Goal: Information Seeking & Learning: Check status

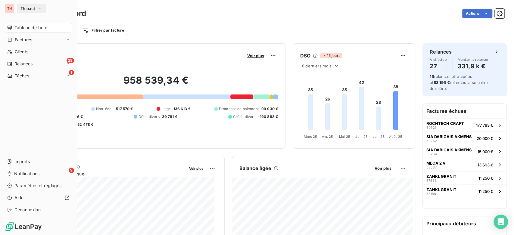
click at [12, 26] on div "Tableau de bord" at bounding box center [38, 28] width 67 height 10
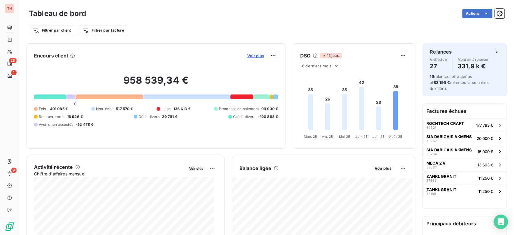
click at [252, 57] on span "Voir plus" at bounding box center [255, 55] width 17 height 5
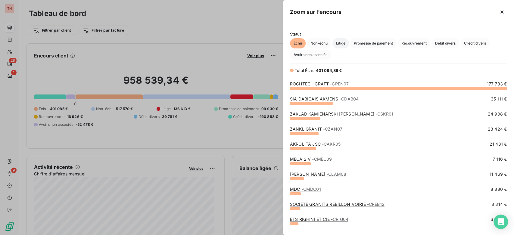
scroll to position [144, 226]
click at [337, 43] on span "Litige" at bounding box center [341, 43] width 17 height 10
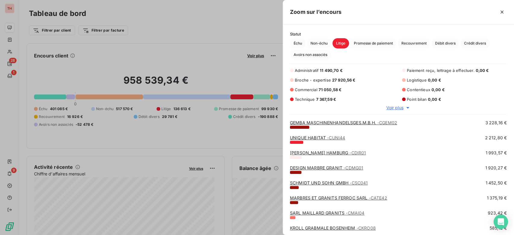
scroll to position [101, 0]
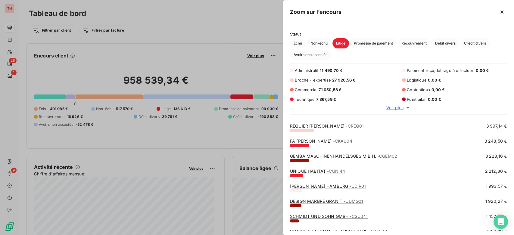
click at [352, 158] on div "GEMBA MASCHINENHANDELSGES.M.B.H. - CGEM02 3 228,16 €" at bounding box center [398, 157] width 217 height 9
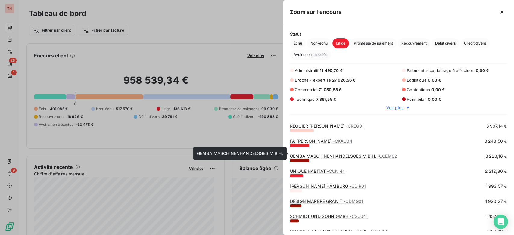
click at [355, 154] on link "GEMBA MASCHINENHANDELSGES.M.B.H. - CGEM02" at bounding box center [343, 156] width 107 height 5
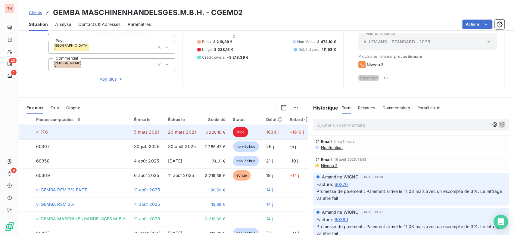
scroll to position [13, 0]
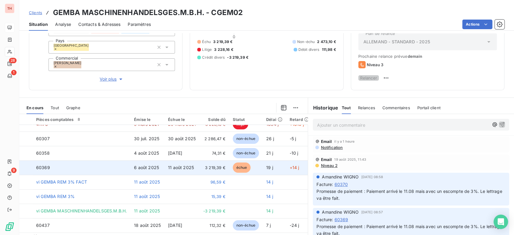
click at [123, 164] on td "60369" at bounding box center [82, 168] width 98 height 14
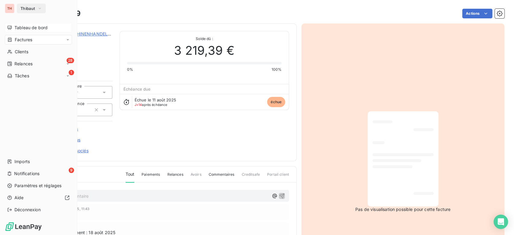
click at [25, 24] on div "Tableau de bord" at bounding box center [38, 28] width 67 height 10
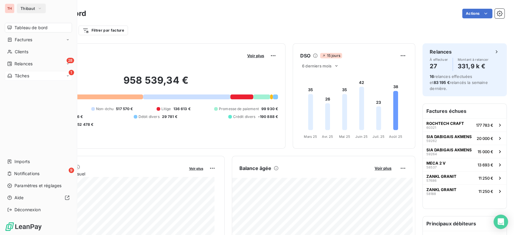
click at [27, 72] on div "1 Tâches" at bounding box center [38, 76] width 67 height 10
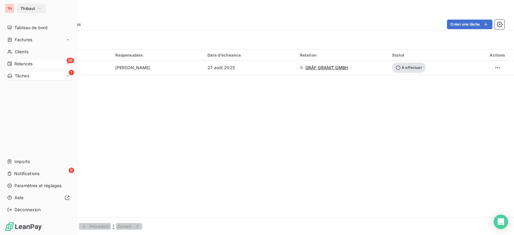
click at [12, 63] on icon at bounding box center [9, 63] width 5 height 5
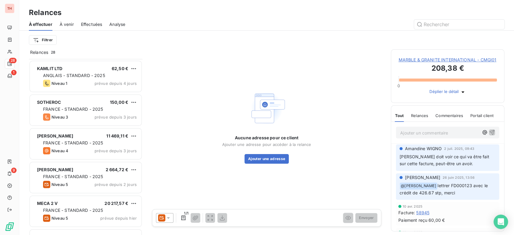
scroll to position [67, 0]
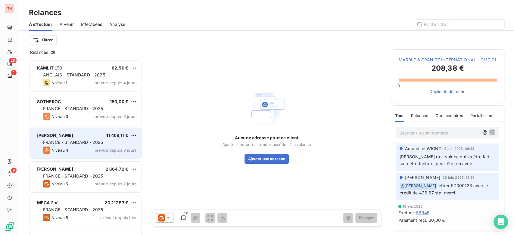
click at [61, 143] on span "FRANCE - STANDARD - 2025" at bounding box center [73, 142] width 60 height 5
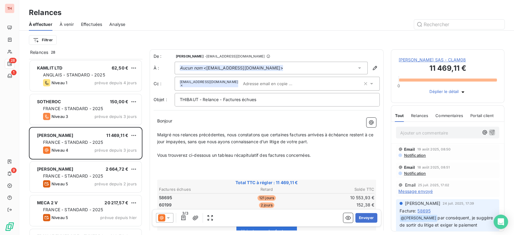
scroll to position [33, 0]
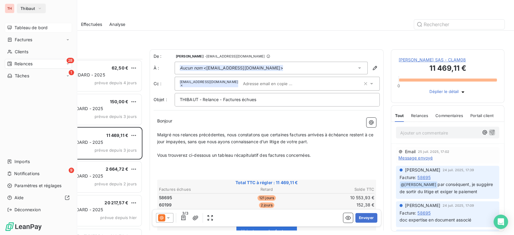
click at [28, 27] on span "Tableau de bord" at bounding box center [30, 28] width 33 height 6
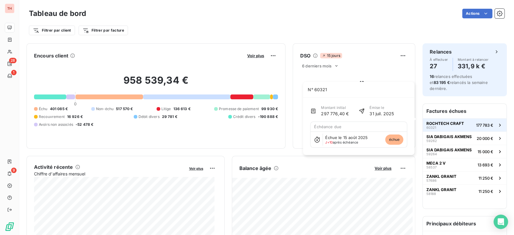
click at [455, 121] on div "ROCHTECH CRAFT 60321" at bounding box center [446, 125] width 38 height 8
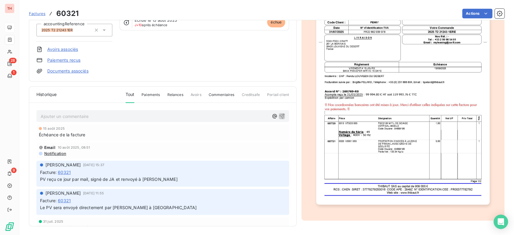
scroll to position [32, 0]
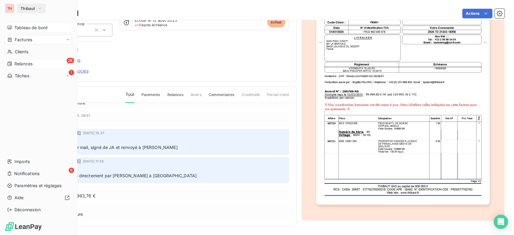
click at [39, 61] on div "28 Relances" at bounding box center [38, 64] width 67 height 10
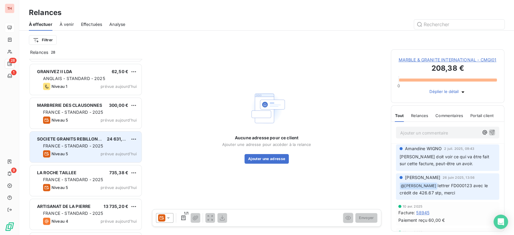
scroll to position [536, 0]
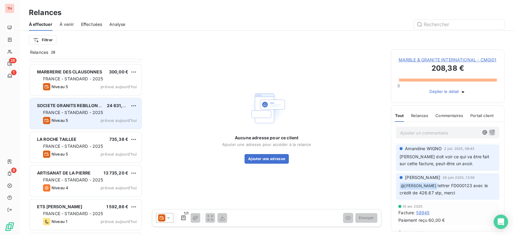
click at [70, 113] on span "FRANCE - STANDARD - 2025" at bounding box center [73, 112] width 60 height 5
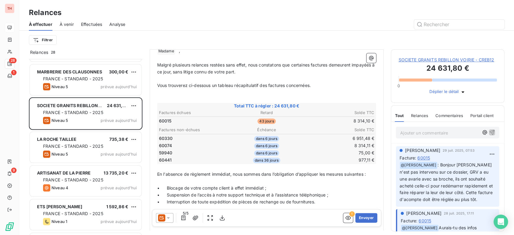
scroll to position [67, 0]
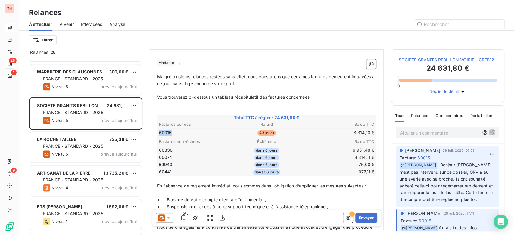
drag, startPoint x: 177, startPoint y: 135, endPoint x: 159, endPoint y: 130, distance: 17.7
click at [159, 132] on td "60015" at bounding box center [195, 133] width 72 height 7
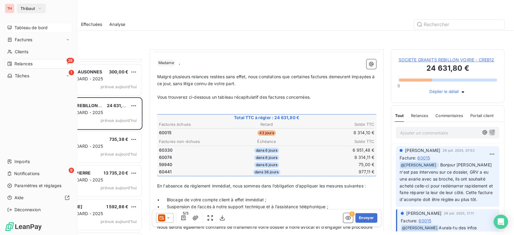
click at [16, 27] on span "Tableau de bord" at bounding box center [30, 28] width 33 height 6
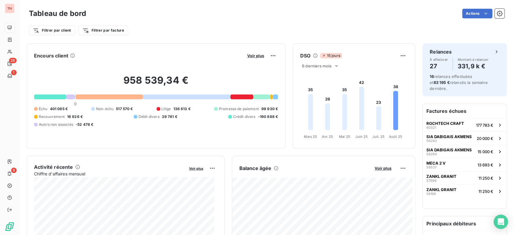
click at [246, 55] on button "Voir plus" at bounding box center [256, 55] width 20 height 5
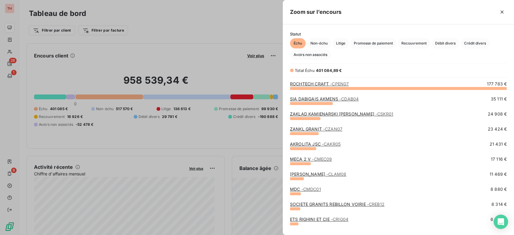
scroll to position [144, 226]
drag, startPoint x: 331, startPoint y: 40, endPoint x: 341, endPoint y: 40, distance: 9.6
click at [333, 40] on div "Échu Non-échu Litige Promesse de paiement Recouvrement Débit divers Crédit dive…" at bounding box center [398, 49] width 217 height 22
click at [341, 40] on span "Litige" at bounding box center [341, 43] width 17 height 10
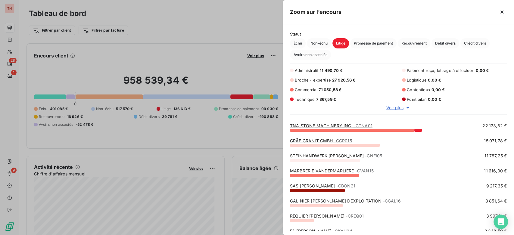
scroll to position [0, 0]
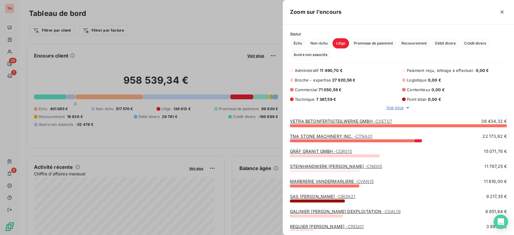
click at [19, 23] on div at bounding box center [257, 117] width 514 height 235
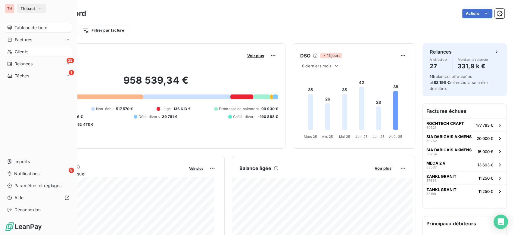
click at [9, 51] on icon at bounding box center [9, 51] width 5 height 5
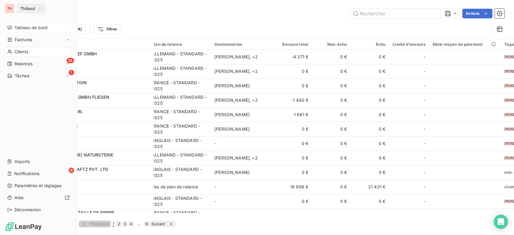
drag, startPoint x: 22, startPoint y: 30, endPoint x: 45, endPoint y: 29, distance: 22.9
click at [22, 30] on span "Tableau de bord" at bounding box center [30, 28] width 33 height 6
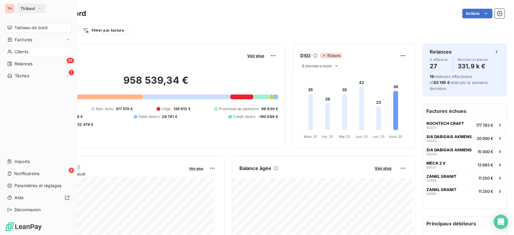
click at [15, 52] on span "Clients" at bounding box center [22, 52] width 14 height 6
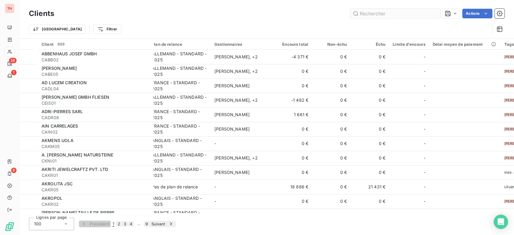
click at [383, 17] on input "text" at bounding box center [395, 14] width 90 height 10
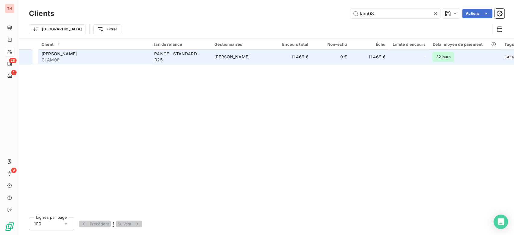
type input "lam08"
click at [183, 54] on div "FRANCE - STANDARD - 2025" at bounding box center [179, 57] width 55 height 12
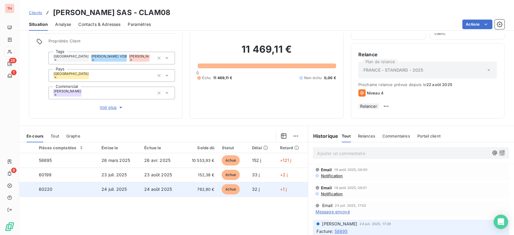
scroll to position [83, 0]
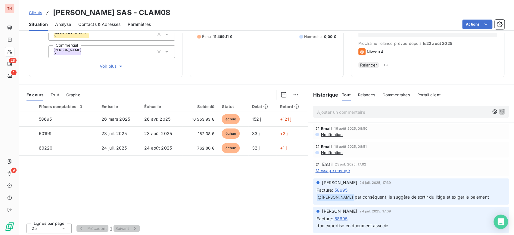
click at [338, 133] on span "Notification" at bounding box center [331, 134] width 23 height 5
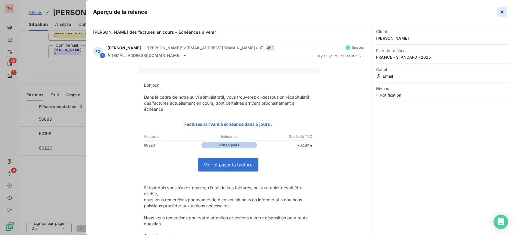
click at [500, 12] on icon "button" at bounding box center [502, 12] width 6 height 6
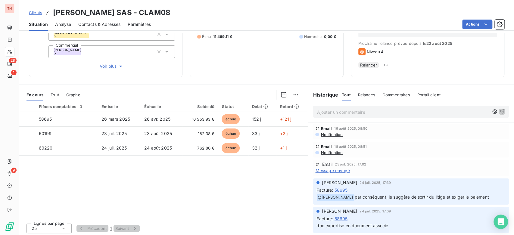
click at [337, 152] on span "Notification" at bounding box center [331, 152] width 23 height 5
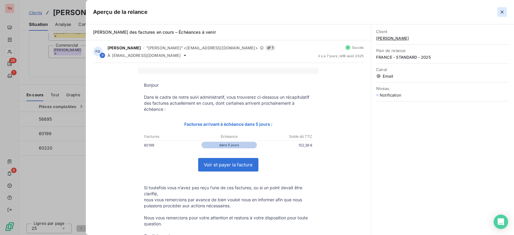
click at [501, 10] on icon "button" at bounding box center [502, 12] width 6 height 6
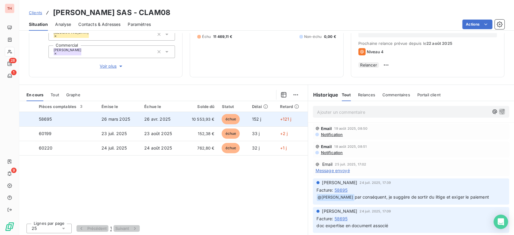
click at [178, 117] on td "26 avr. 2025" at bounding box center [162, 119] width 42 height 14
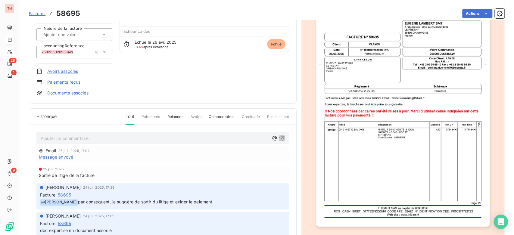
scroll to position [13, 0]
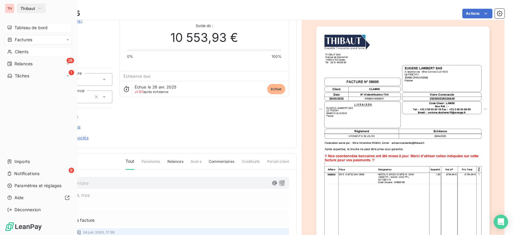
click at [12, 26] on div "Tableau de bord" at bounding box center [38, 28] width 67 height 10
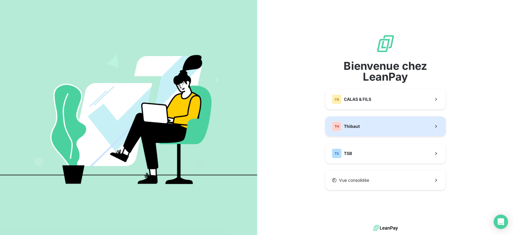
click at [374, 131] on button "TH Thibaut" at bounding box center [385, 127] width 121 height 20
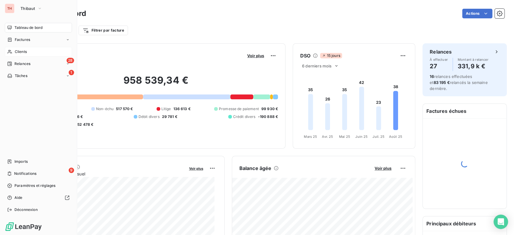
click at [13, 52] on div "Clients" at bounding box center [38, 52] width 67 height 10
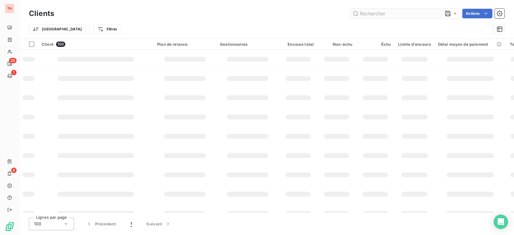
click at [416, 16] on input "text" at bounding box center [395, 14] width 90 height 10
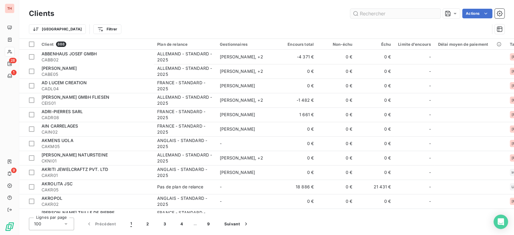
click at [414, 14] on input "text" at bounding box center [395, 14] width 90 height 10
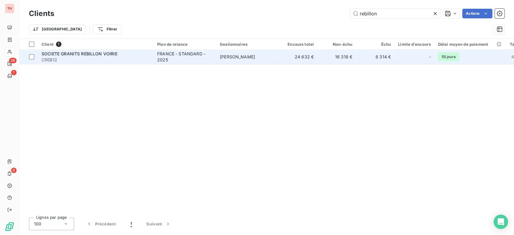
type input "rebillon"
click at [237, 61] on td "[PERSON_NAME]" at bounding box center [247, 57] width 63 height 14
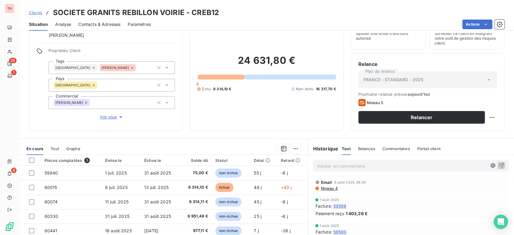
scroll to position [67, 0]
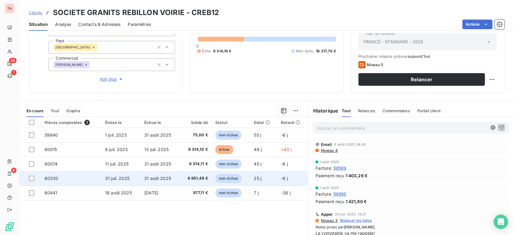
click at [202, 175] on td "6 951,48 €" at bounding box center [196, 178] width 32 height 14
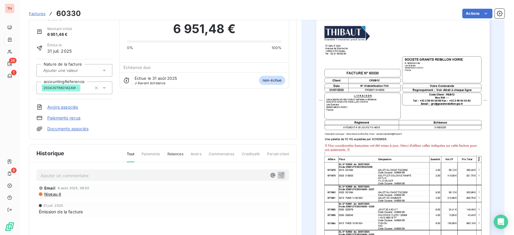
scroll to position [34, 0]
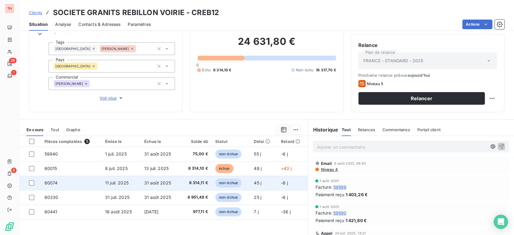
scroll to position [67, 0]
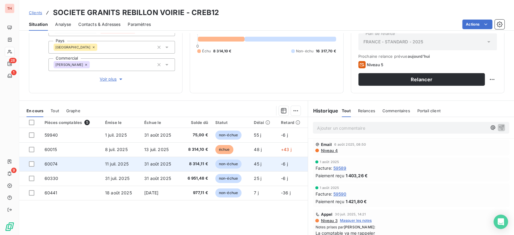
click at [181, 165] on td "8 314,11 €" at bounding box center [196, 164] width 32 height 14
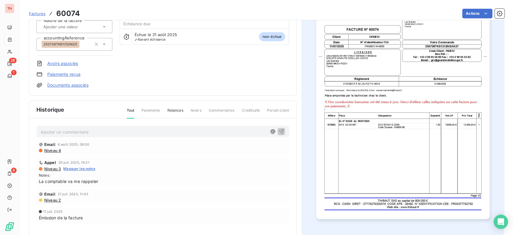
scroll to position [67, 0]
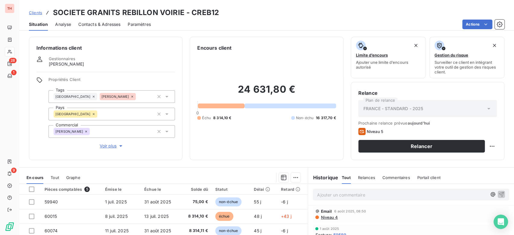
scroll to position [67, 0]
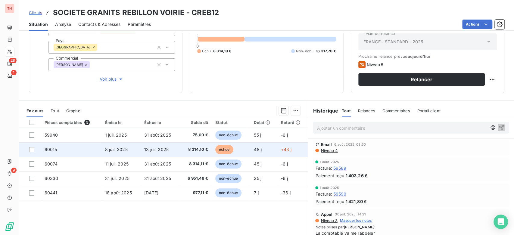
click at [95, 151] on td "60015" at bounding box center [71, 150] width 61 height 14
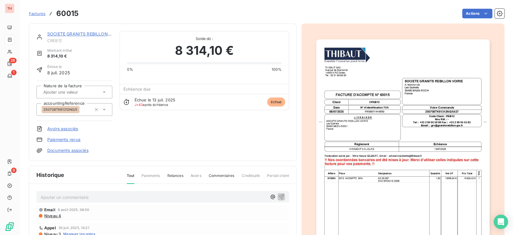
click at [438, 131] on img "button" at bounding box center [402, 161] width 173 height 245
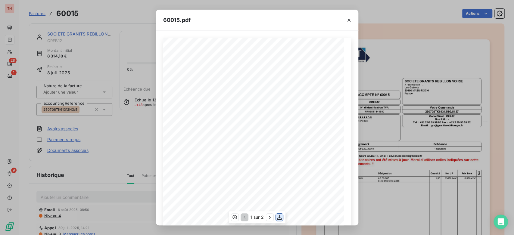
click at [281, 216] on icon "button" at bounding box center [280, 218] width 6 height 6
